Goal: Find specific page/section: Find specific page/section

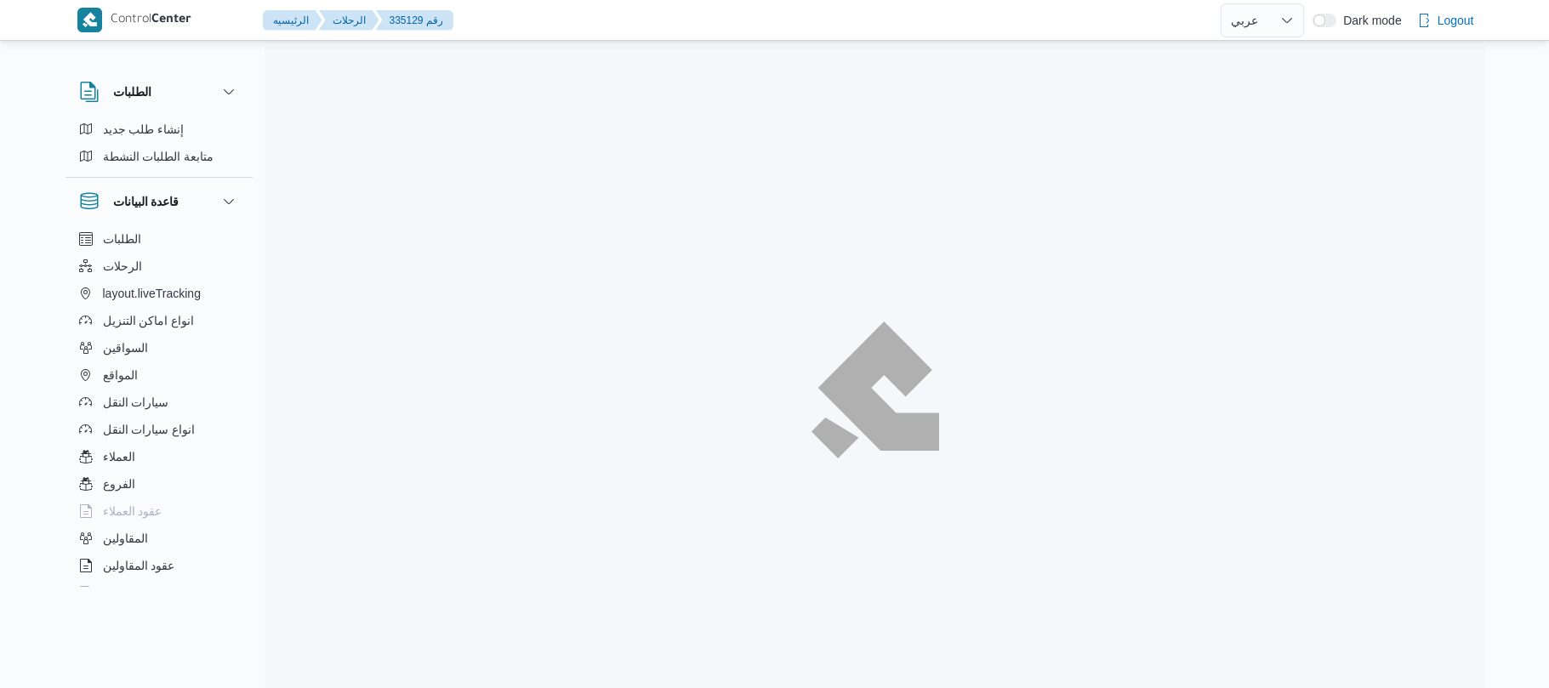
select select "ar"
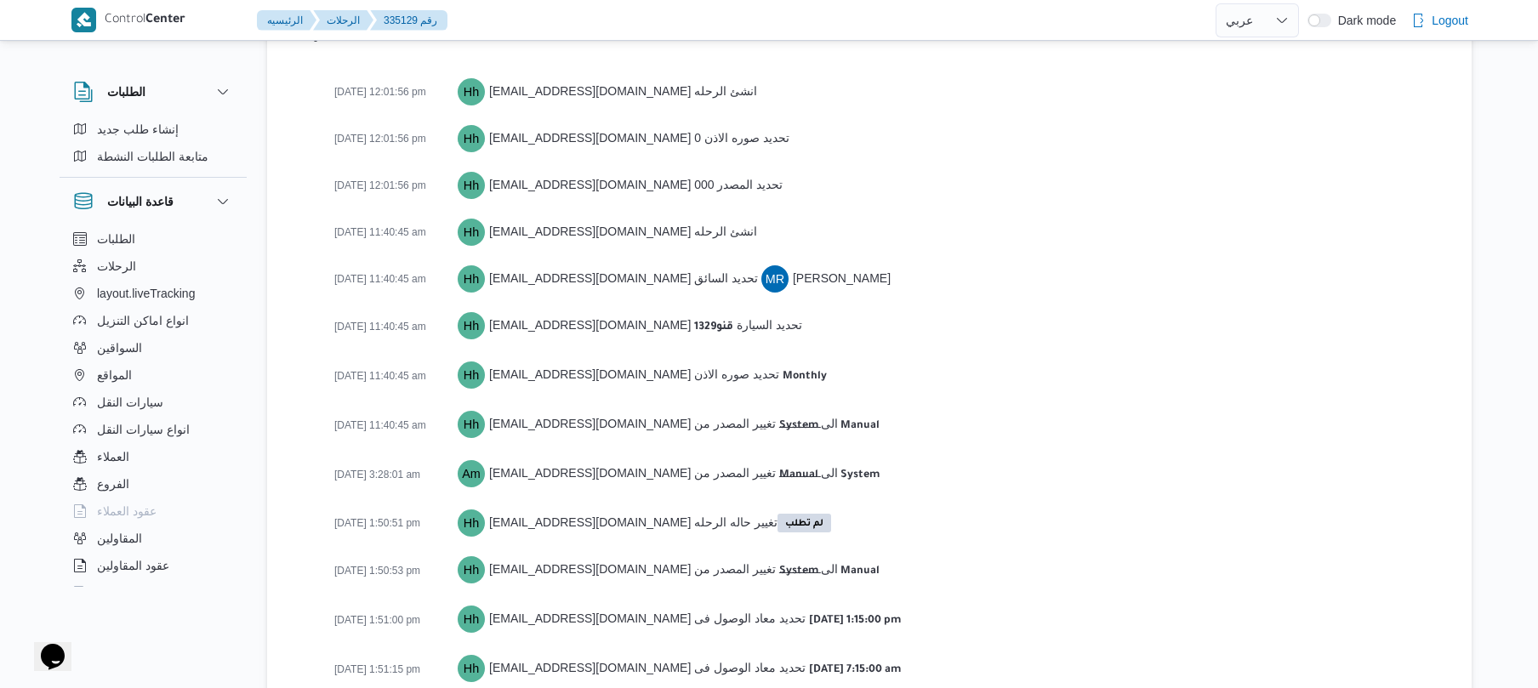
click at [1277, 267] on div "22-01-2025 12:01:56 pm Hh hadeer.hesham@illa.com.eg انشئ الرحله 22-01-2025 12:0…" at bounding box center [883, 487] width 1099 height 838
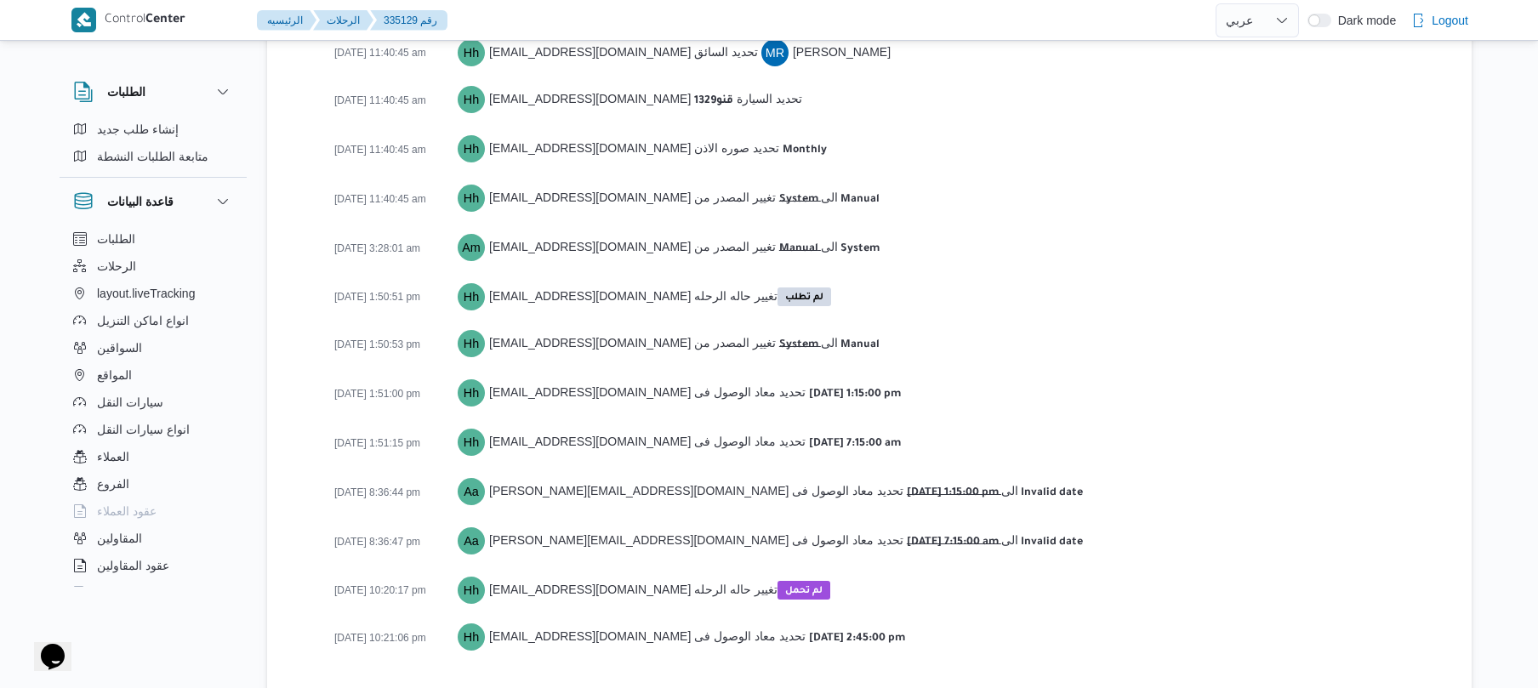
scroll to position [2519, 0]
